Goal: Information Seeking & Learning: Understand process/instructions

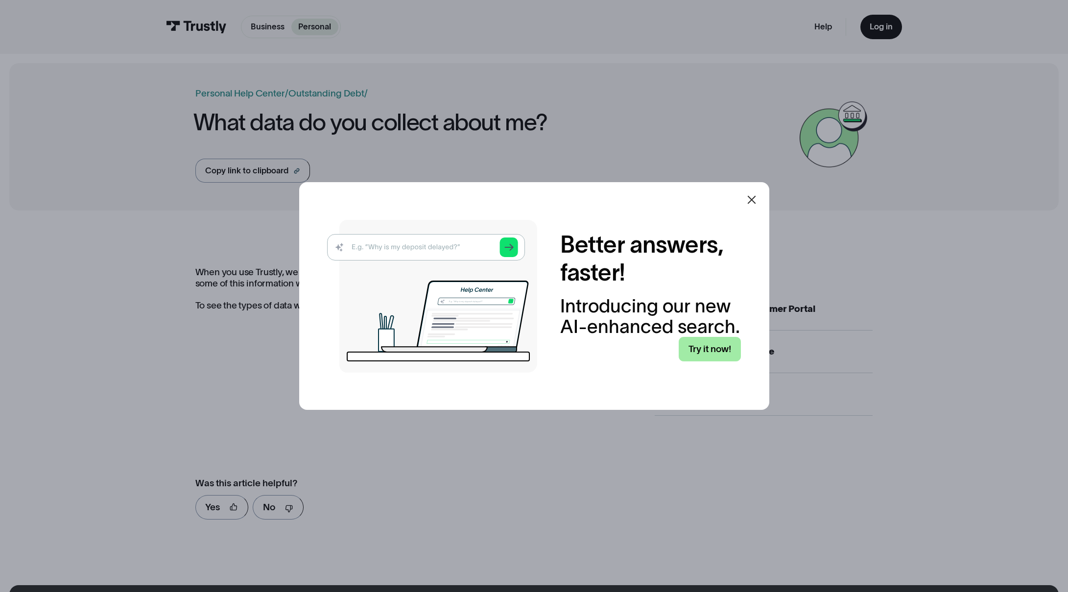
click at [697, 344] on link "Try it now!" at bounding box center [710, 349] width 62 height 24
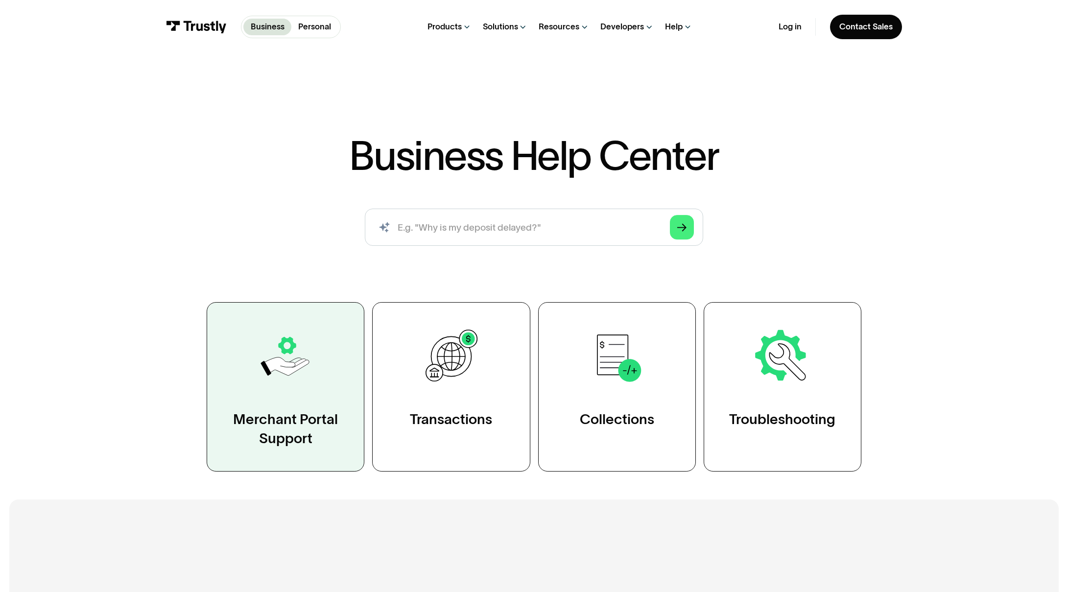
click at [304, 375] on img at bounding box center [285, 356] width 61 height 61
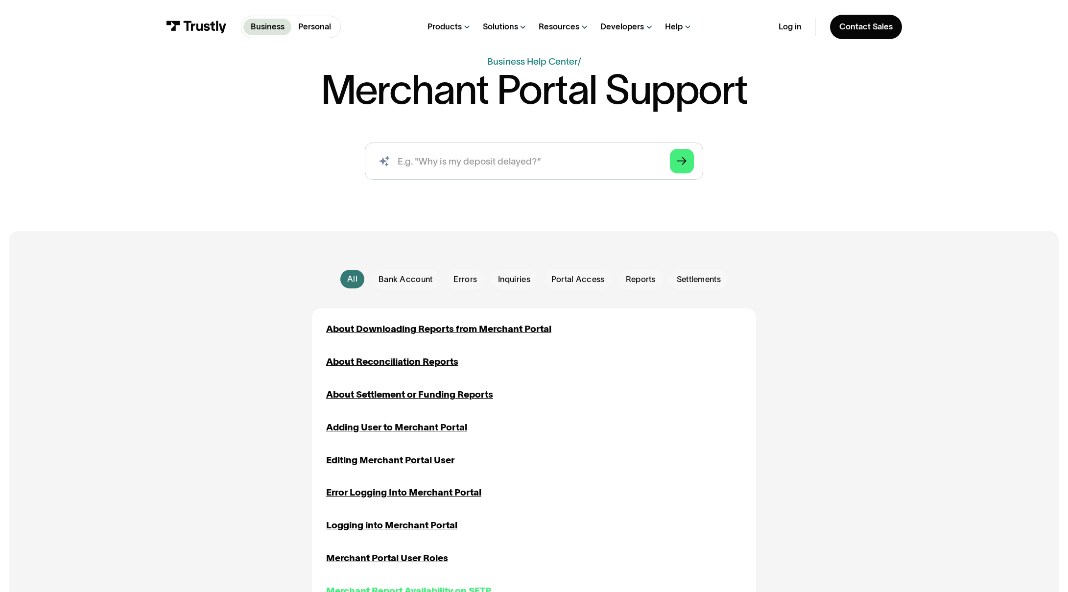
scroll to position [79, 0]
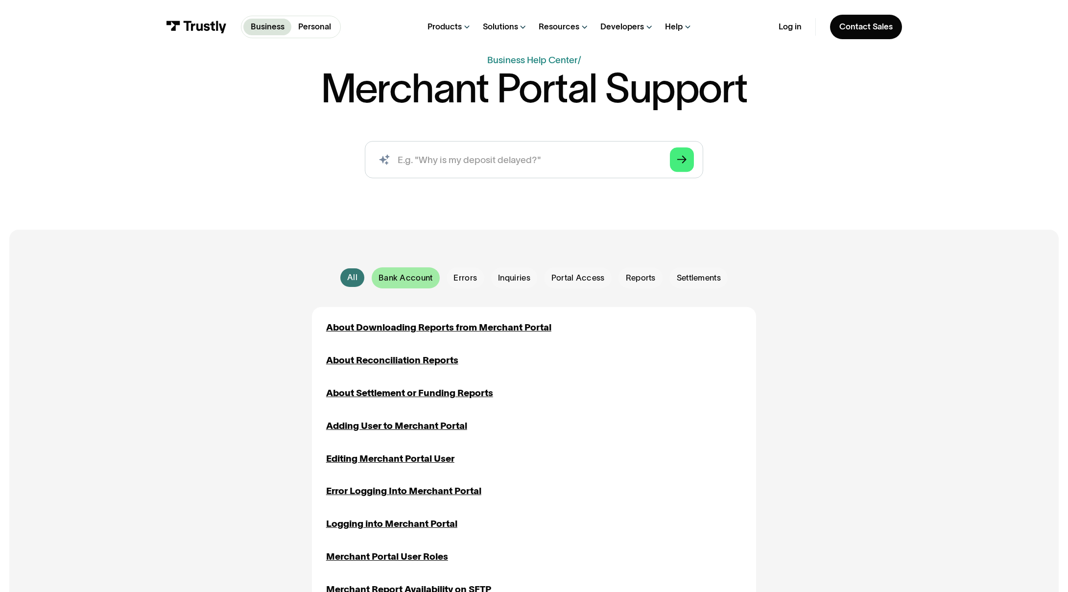
click at [412, 280] on span "Bank Account" at bounding box center [406, 278] width 54 height 12
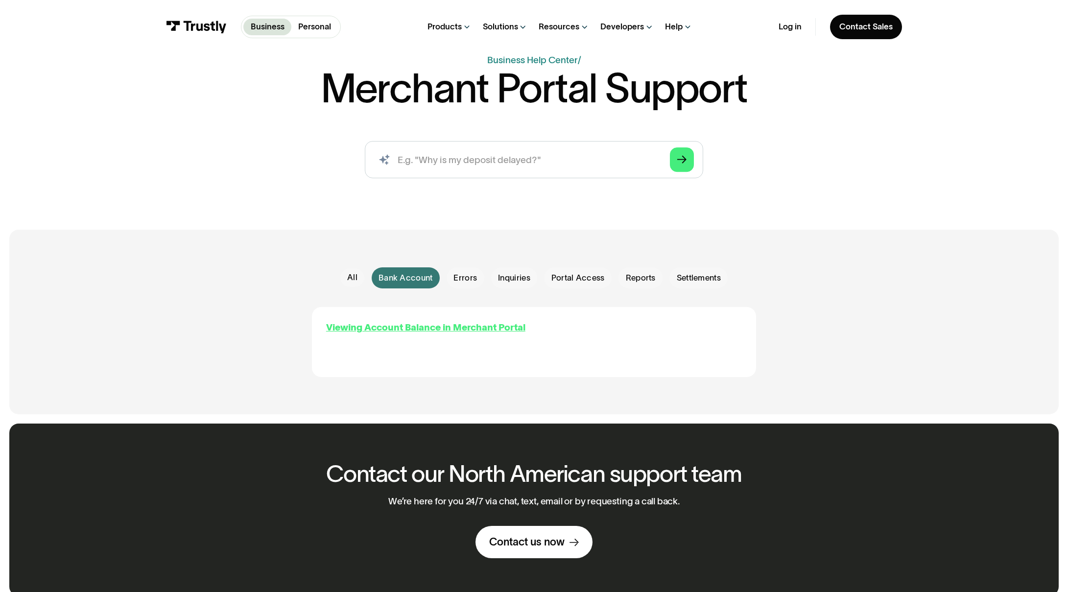
click at [422, 331] on div "Viewing Account Balance in Merchant Portal" at bounding box center [425, 328] width 199 height 14
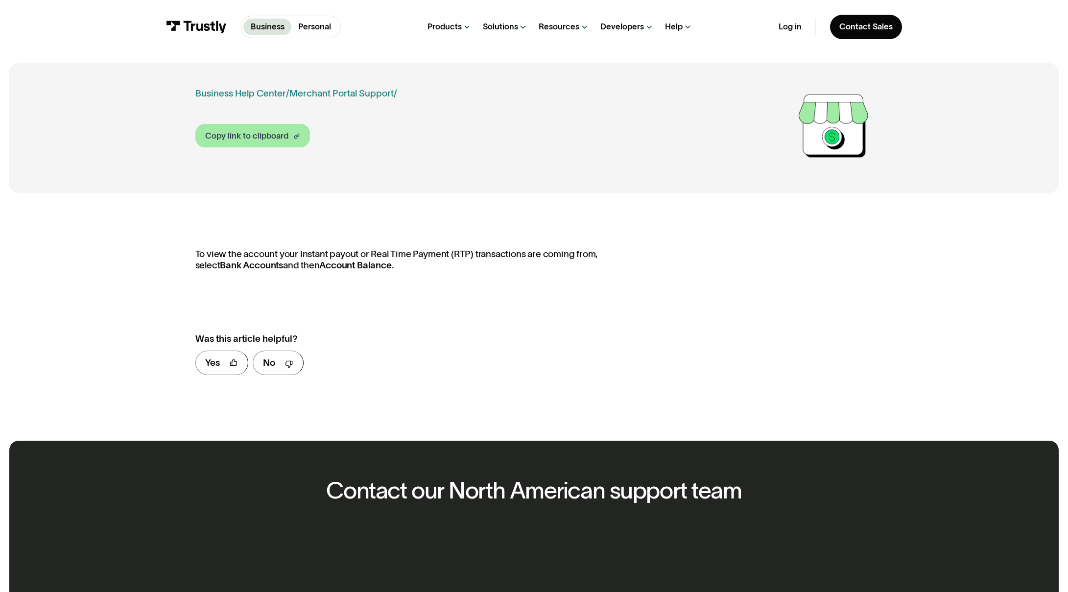
click at [288, 131] on link "Copy link to clipboard" at bounding box center [252, 136] width 115 height 24
click at [253, 94] on link "Business Help Center" at bounding box center [240, 94] width 91 height 14
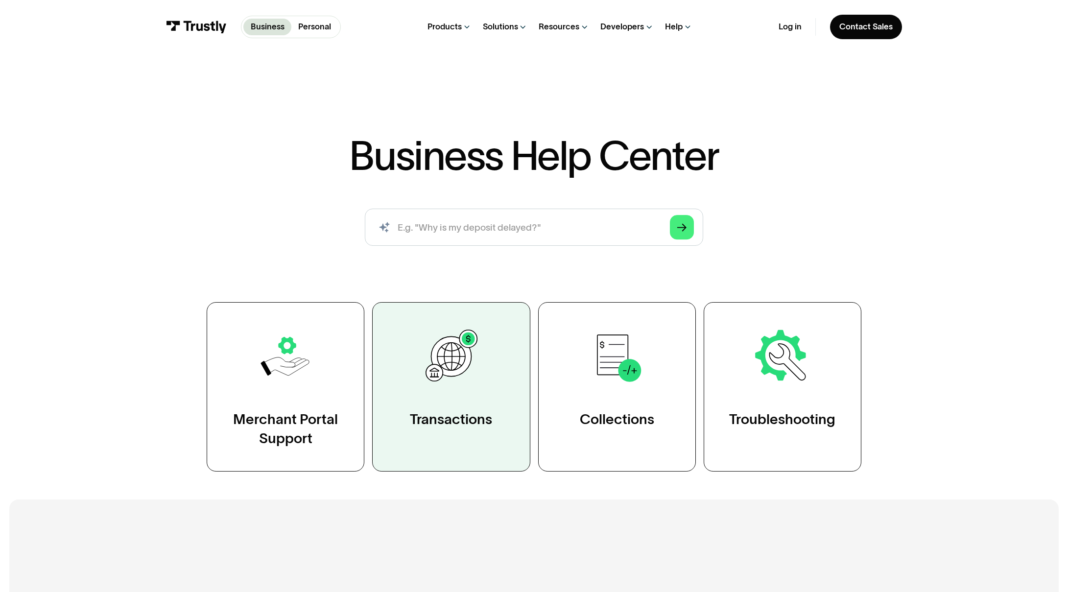
click at [498, 384] on link "Transactions" at bounding box center [451, 386] width 158 height 169
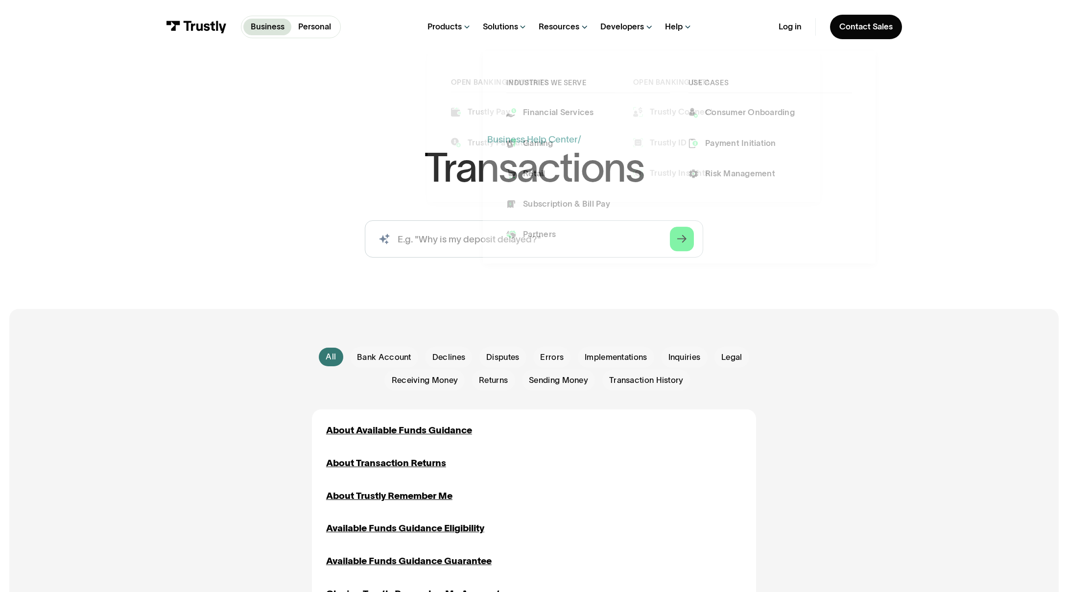
click at [451, 28] on div "Products" at bounding box center [444, 27] width 34 height 11
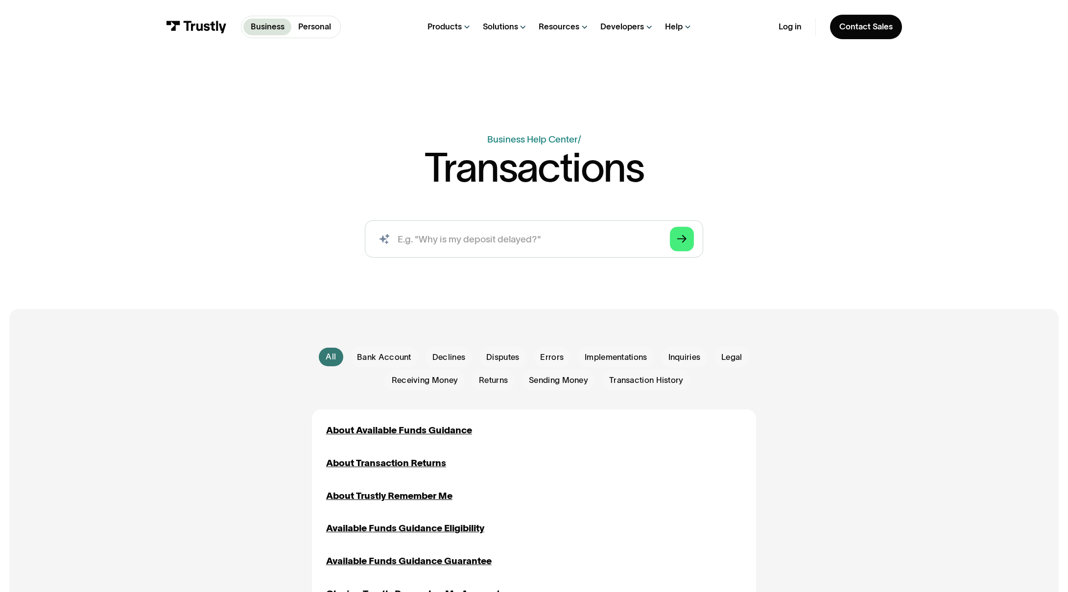
click at [451, 29] on div "Products" at bounding box center [444, 27] width 34 height 11
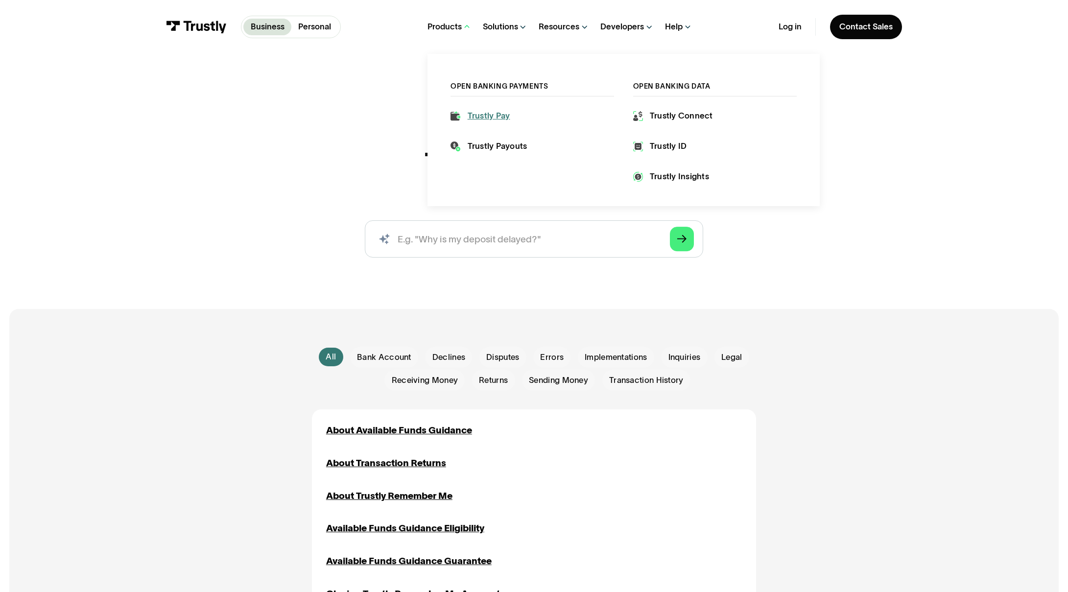
click at [491, 116] on div "Trustly Pay" at bounding box center [489, 116] width 43 height 12
